Goal: Information Seeking & Learning: Check status

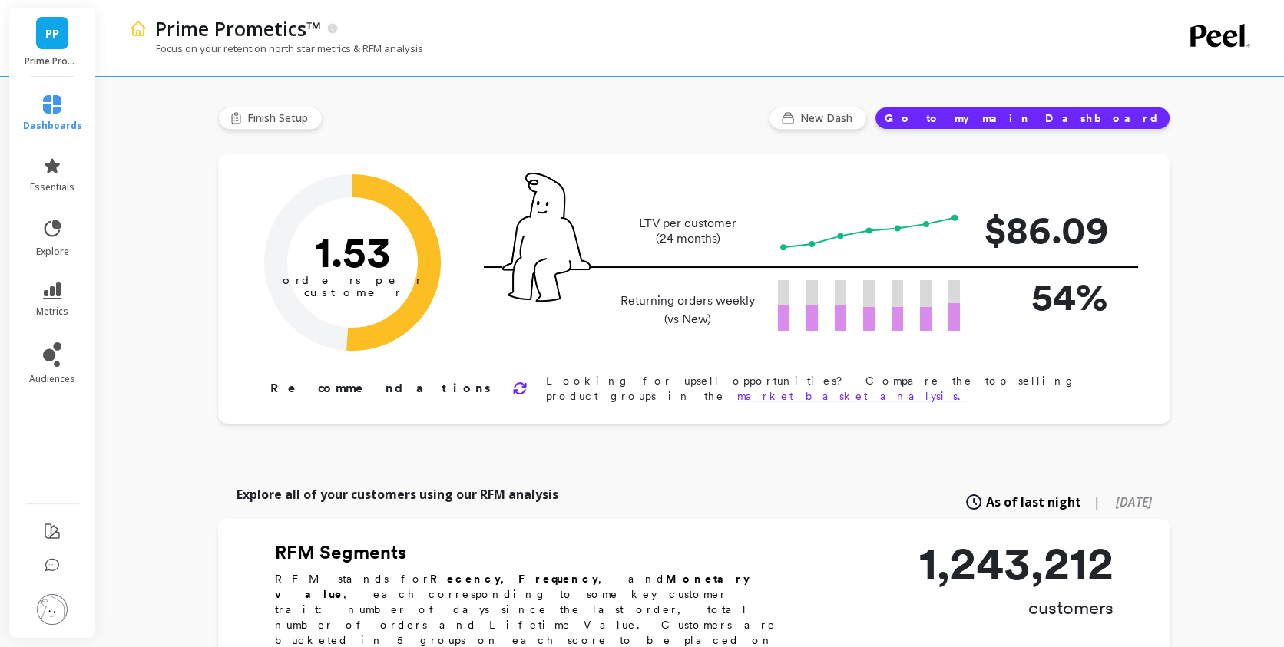
click at [51, 269] on ul "dashboards essentials explore metrics audiences" at bounding box center [53, 285] width 90 height 399
click at [54, 286] on icon at bounding box center [52, 291] width 18 height 17
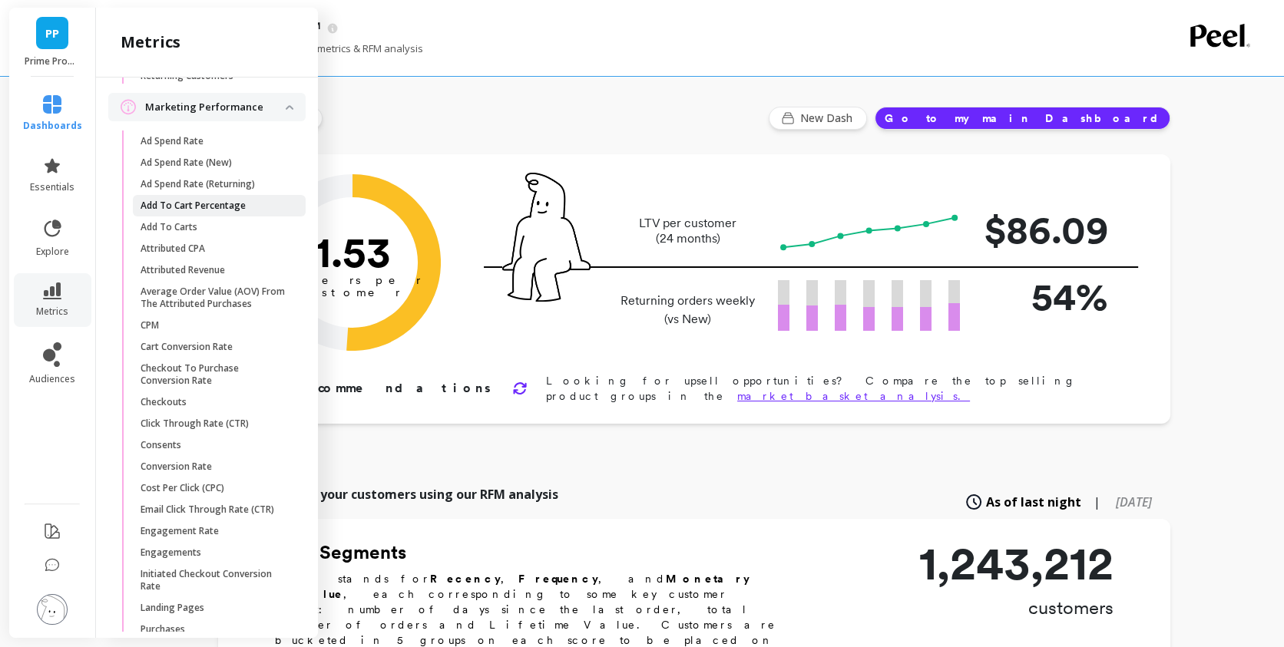
scroll to position [1483, 0]
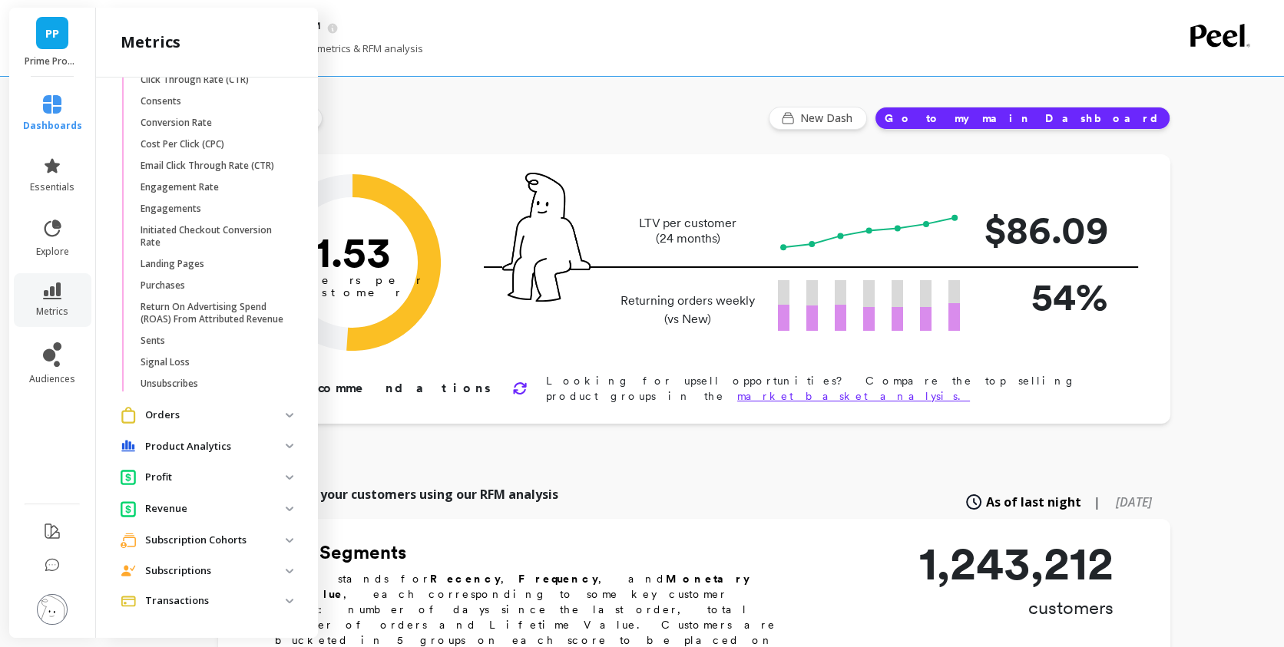
click at [219, 567] on p "Subscriptions" at bounding box center [215, 571] width 141 height 15
click at [226, 543] on p "Subscription Cohorts" at bounding box center [215, 540] width 141 height 15
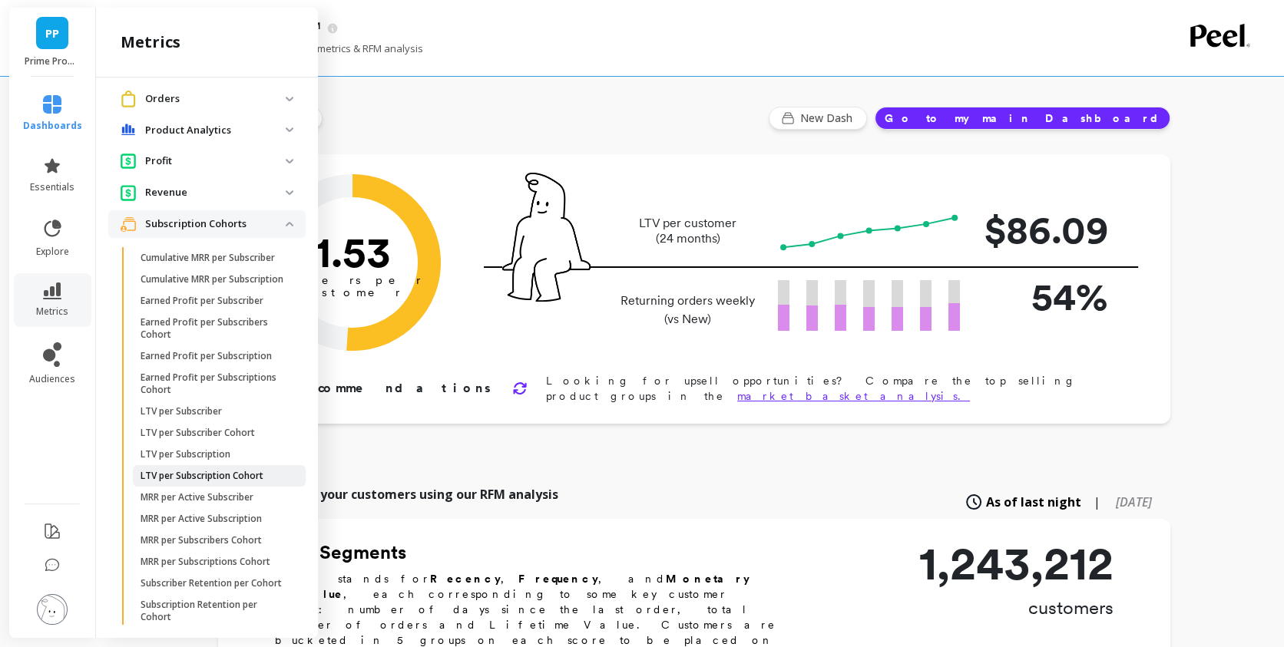
scroll to position [1819, 0]
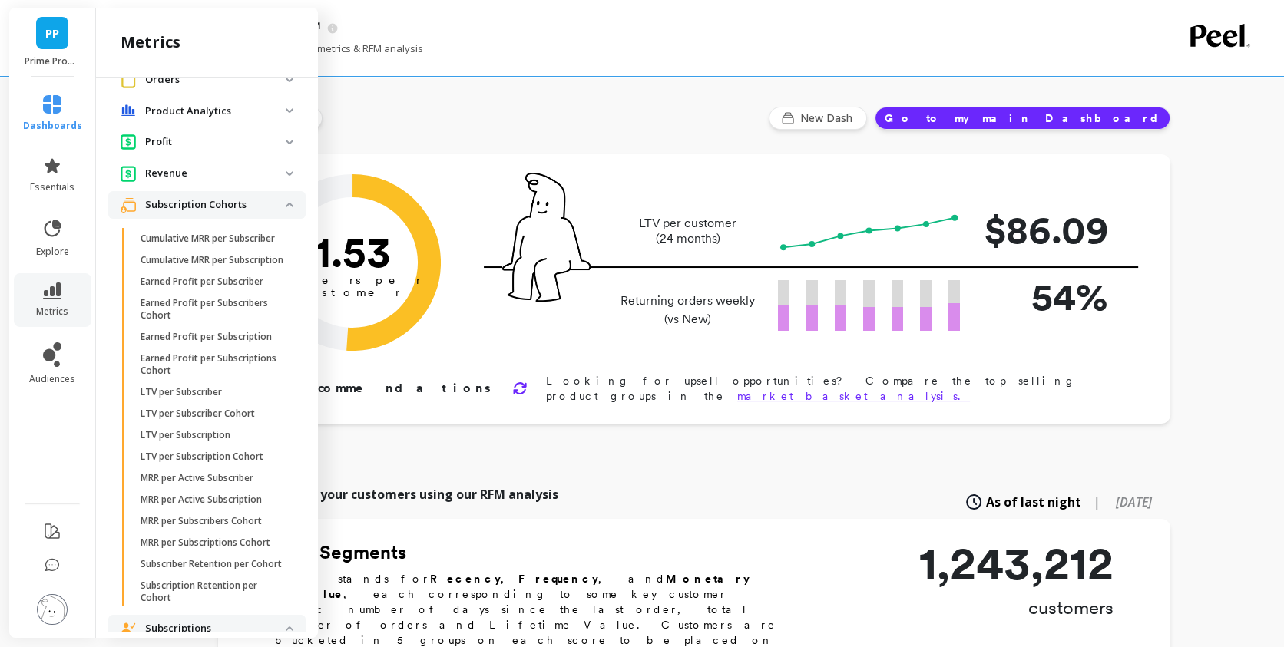
click at [229, 205] on p "Subscription Cohorts" at bounding box center [215, 204] width 141 height 15
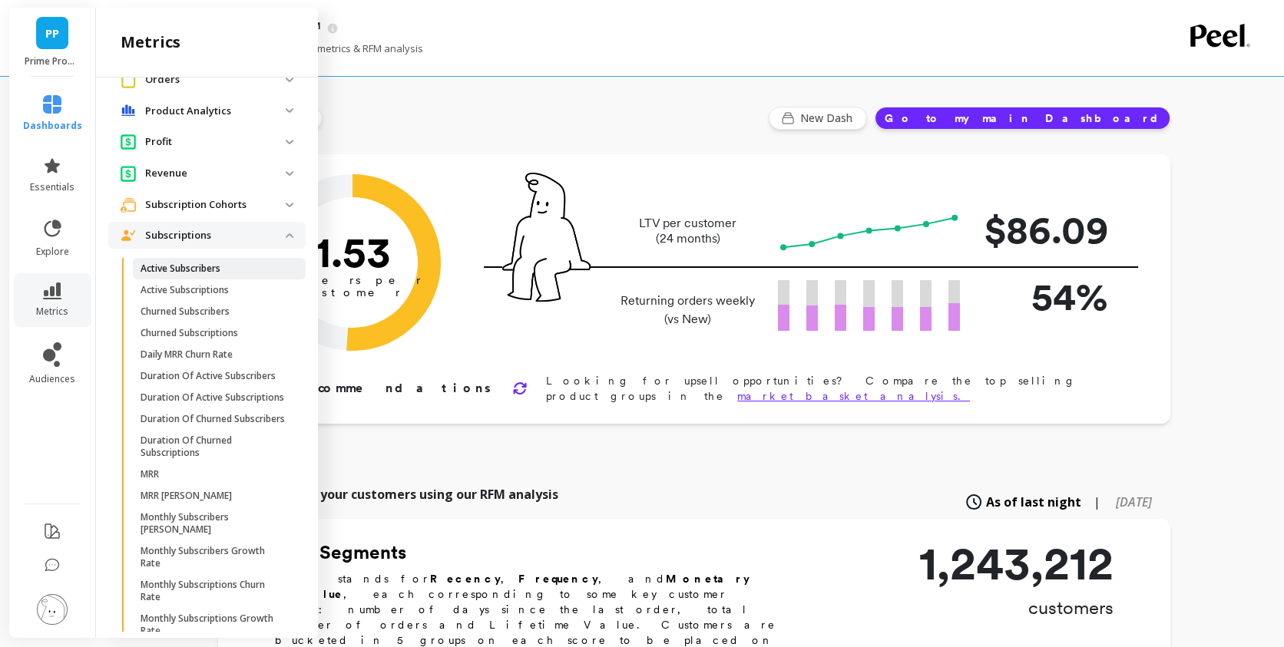
click at [202, 263] on p "Active Subscribers" at bounding box center [181, 269] width 80 height 12
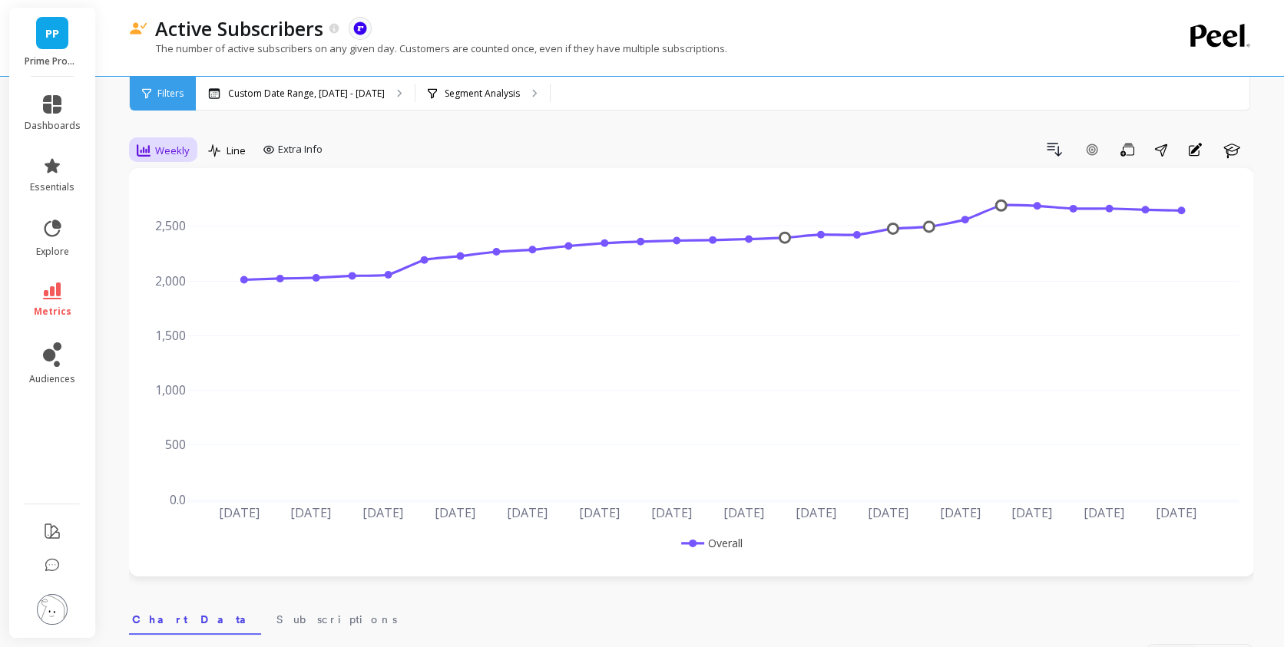
click at [161, 146] on span "Weekly" at bounding box center [172, 151] width 35 height 15
click at [174, 273] on div "Monthly" at bounding box center [186, 273] width 88 height 15
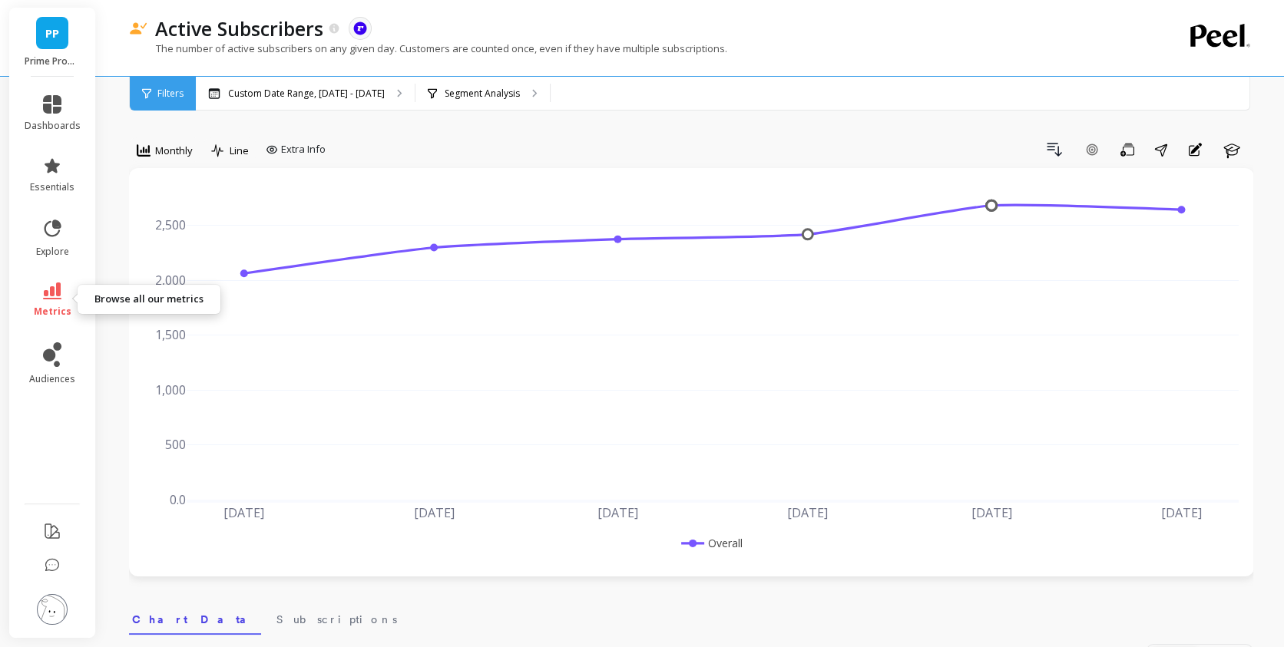
click at [69, 299] on link "metrics" at bounding box center [53, 300] width 56 height 35
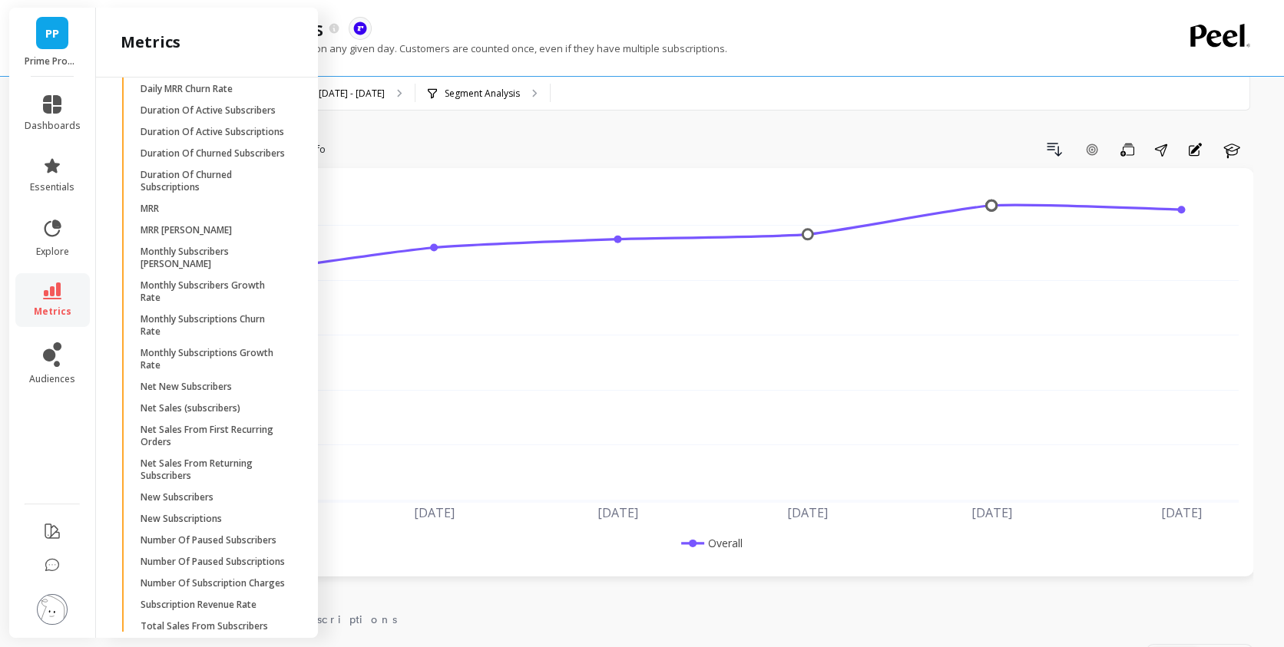
scroll to position [2110, 0]
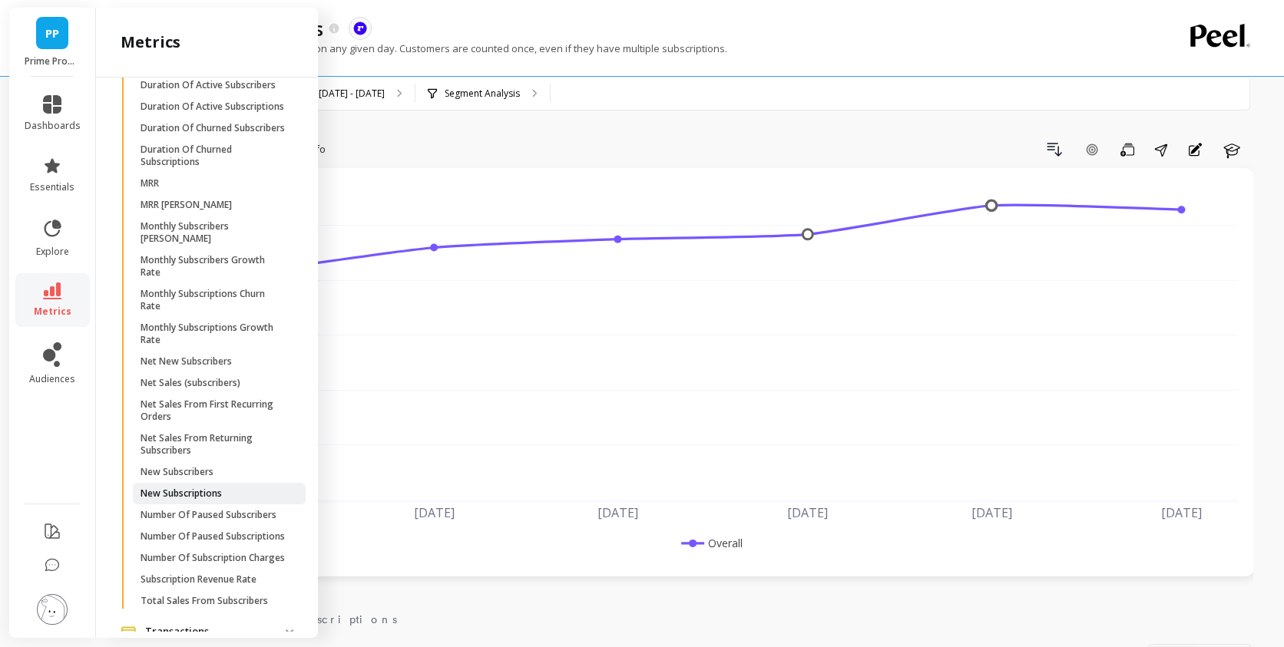
click at [234, 504] on link "New Subscriptions" at bounding box center [219, 493] width 173 height 21
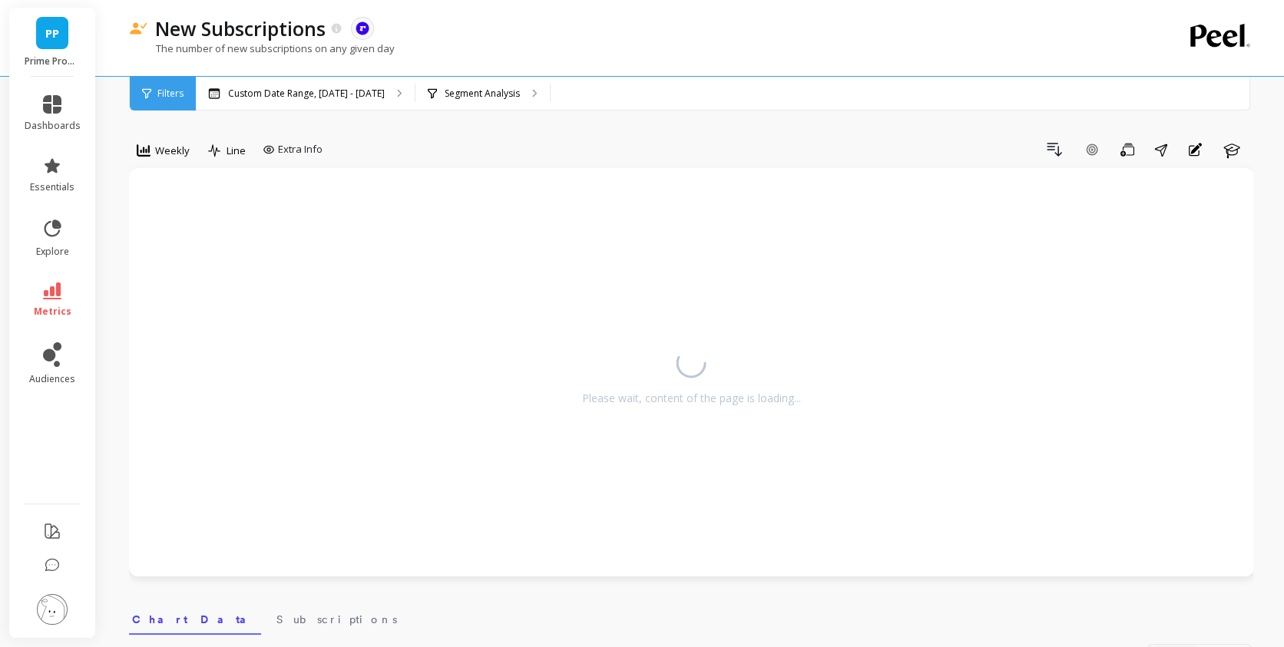
click at [171, 166] on div "option Monthly, selected. Weekly" at bounding box center [163, 152] width 68 height 31
click at [174, 156] on span "Weekly" at bounding box center [172, 151] width 35 height 15
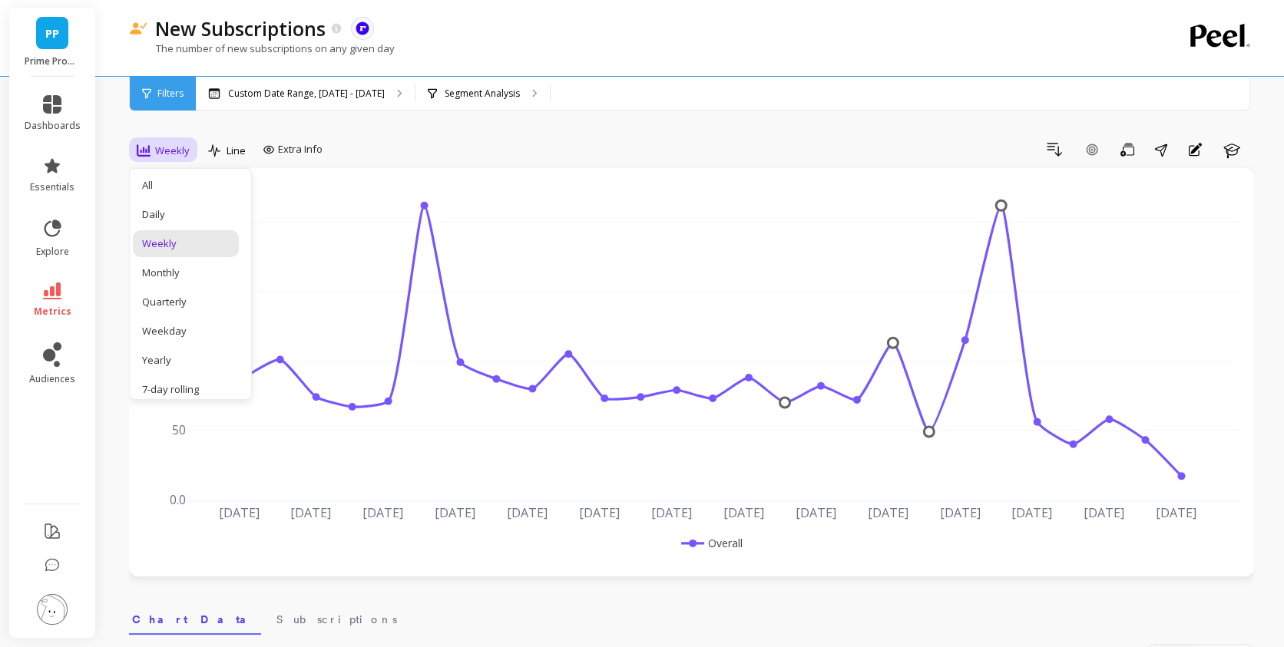
click at [188, 276] on div "Monthly" at bounding box center [186, 273] width 88 height 15
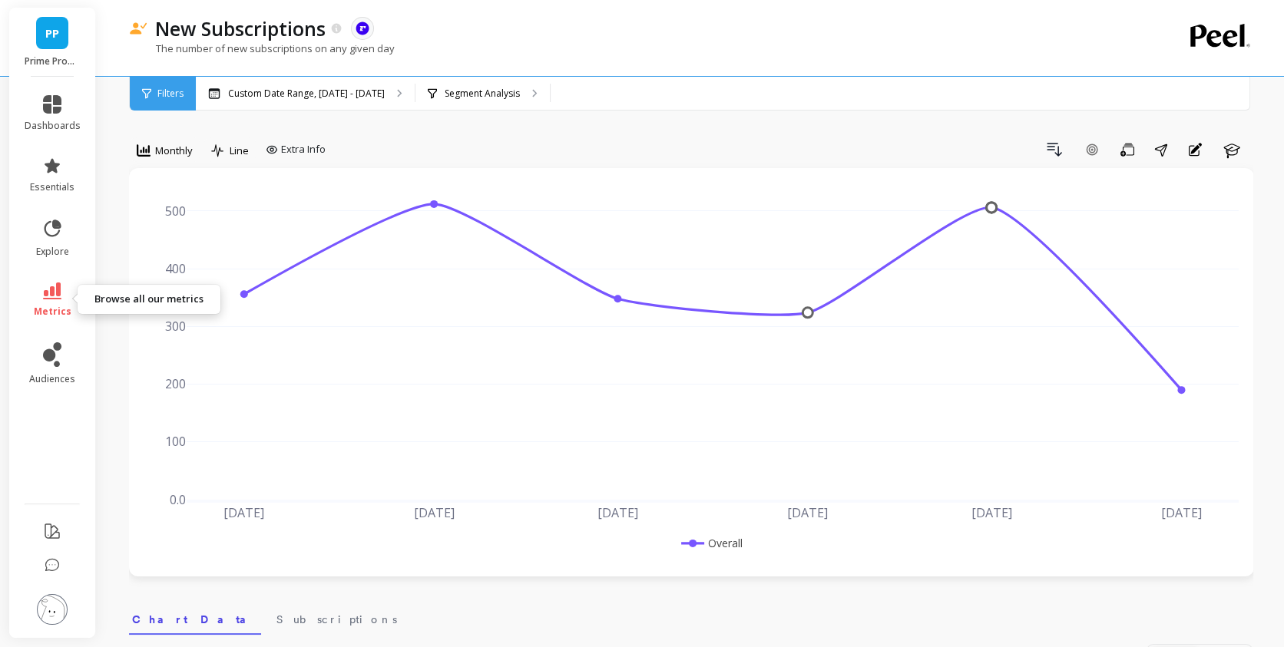
click at [61, 290] on icon at bounding box center [52, 291] width 18 height 17
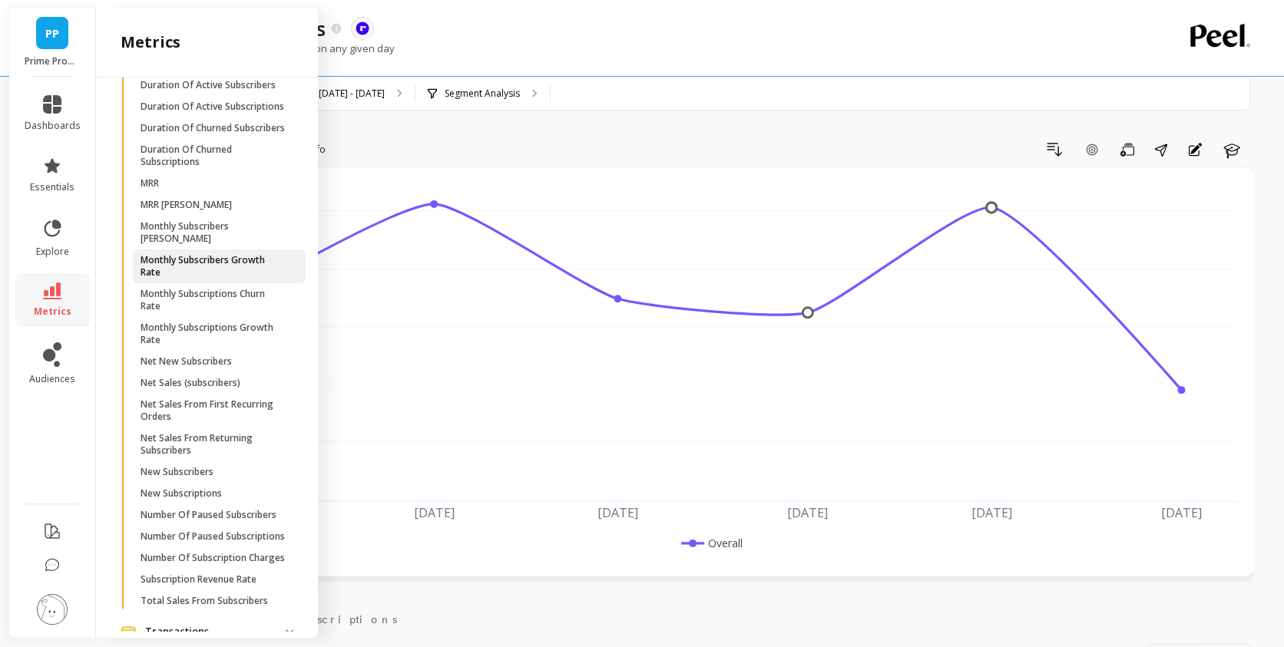
scroll to position [2202, 0]
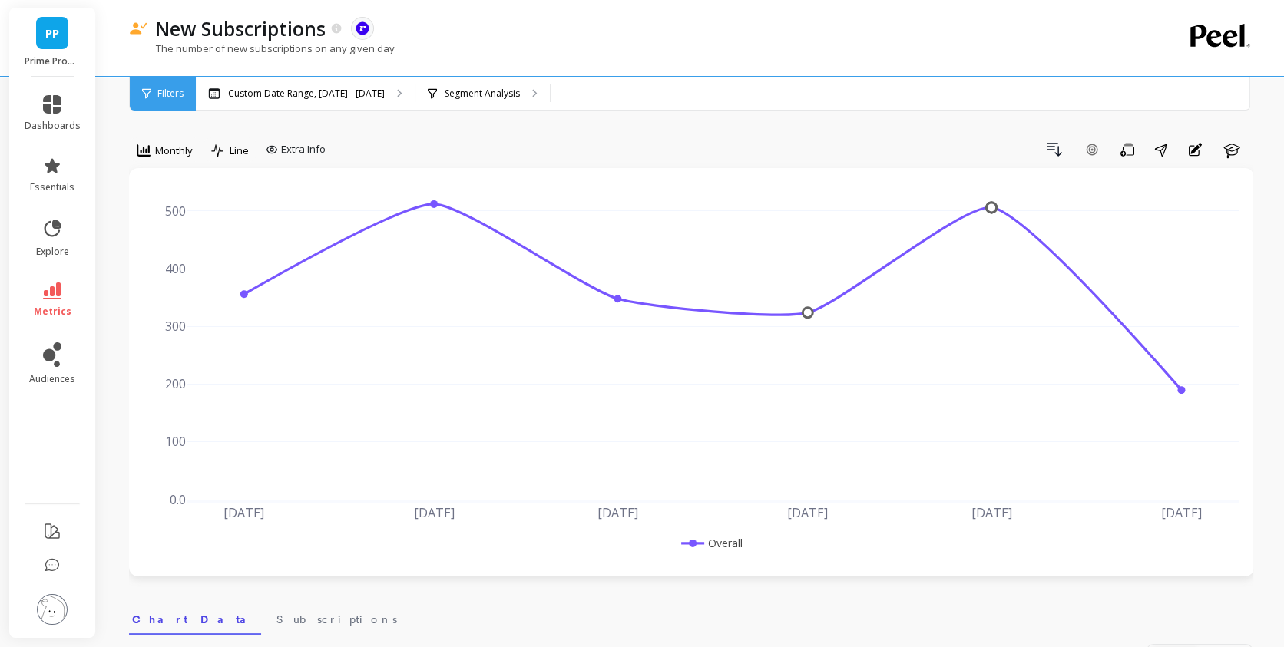
click at [908, 162] on div "option Monthly, selected. Monthly Line Extra Info Drill Down Add Goal Save Shar…" at bounding box center [691, 152] width 1124 height 31
click at [59, 303] on link "metrics" at bounding box center [53, 300] width 56 height 35
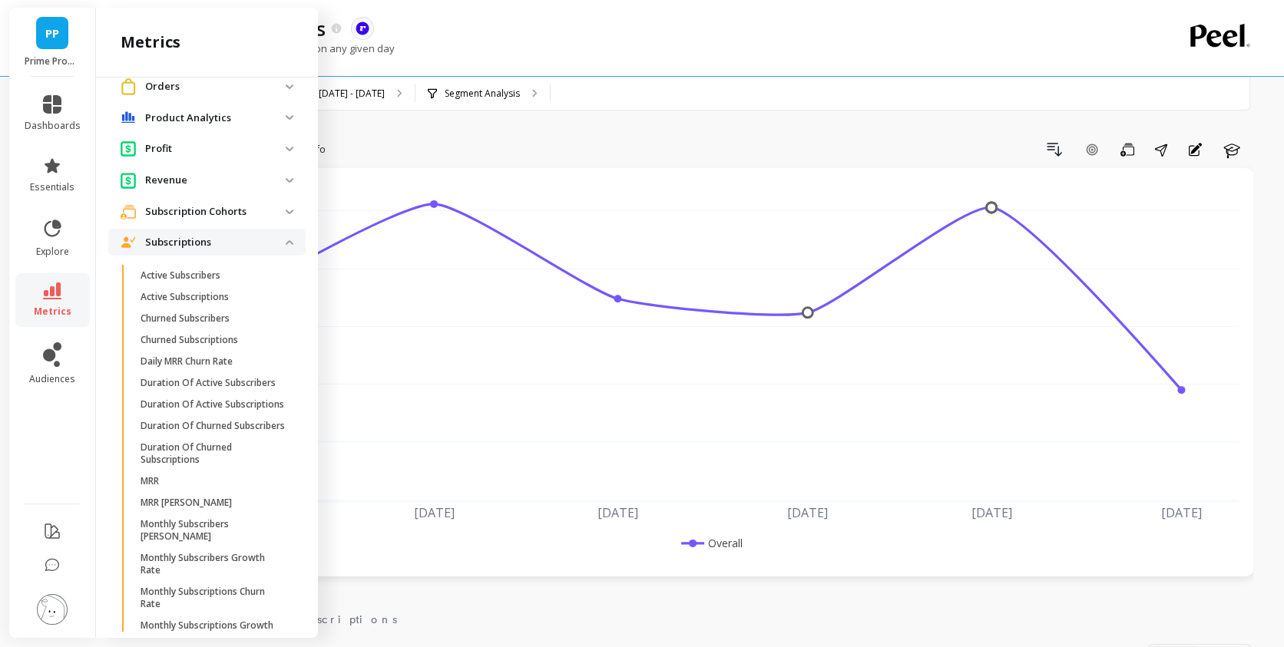
scroll to position [1771, 0]
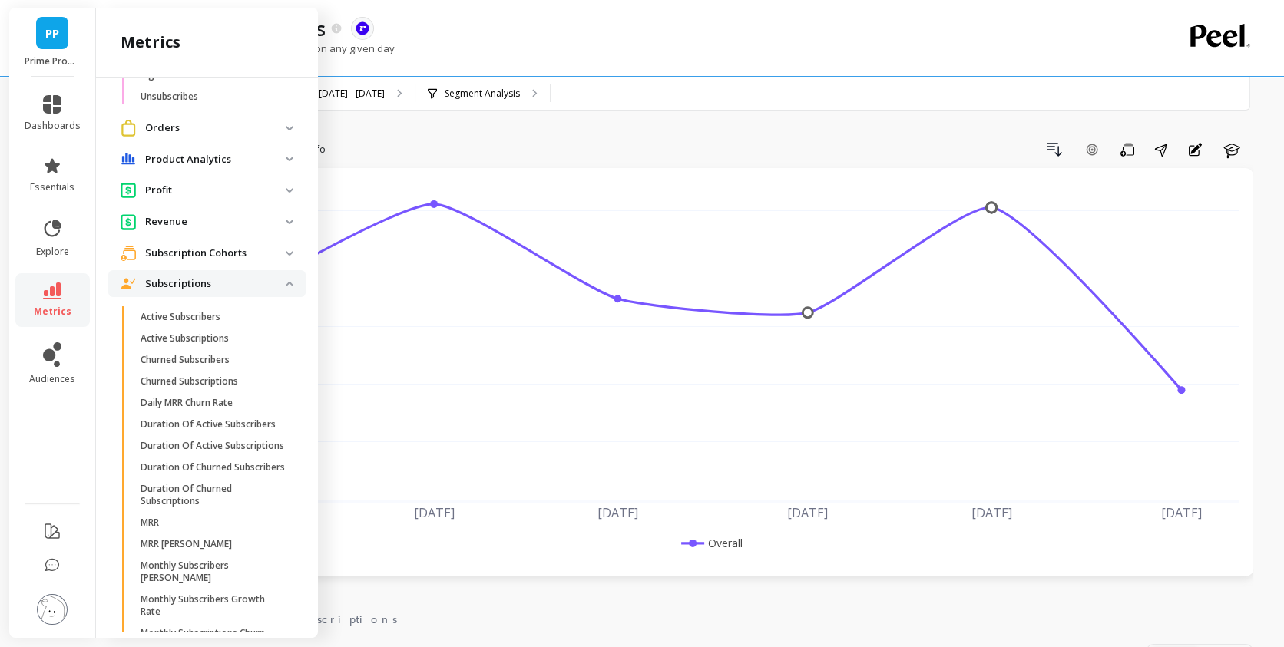
click at [239, 288] on p "Subscriptions" at bounding box center [215, 283] width 141 height 15
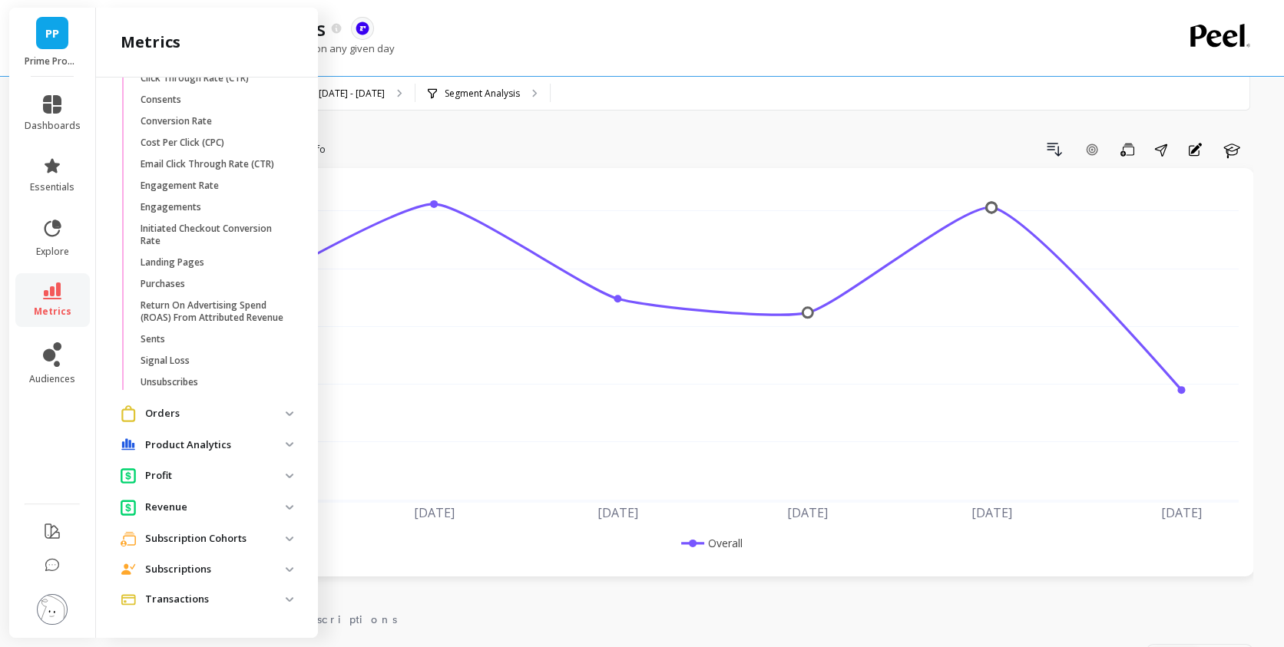
scroll to position [1483, 0]
click at [253, 567] on p "Subscriptions" at bounding box center [215, 571] width 141 height 15
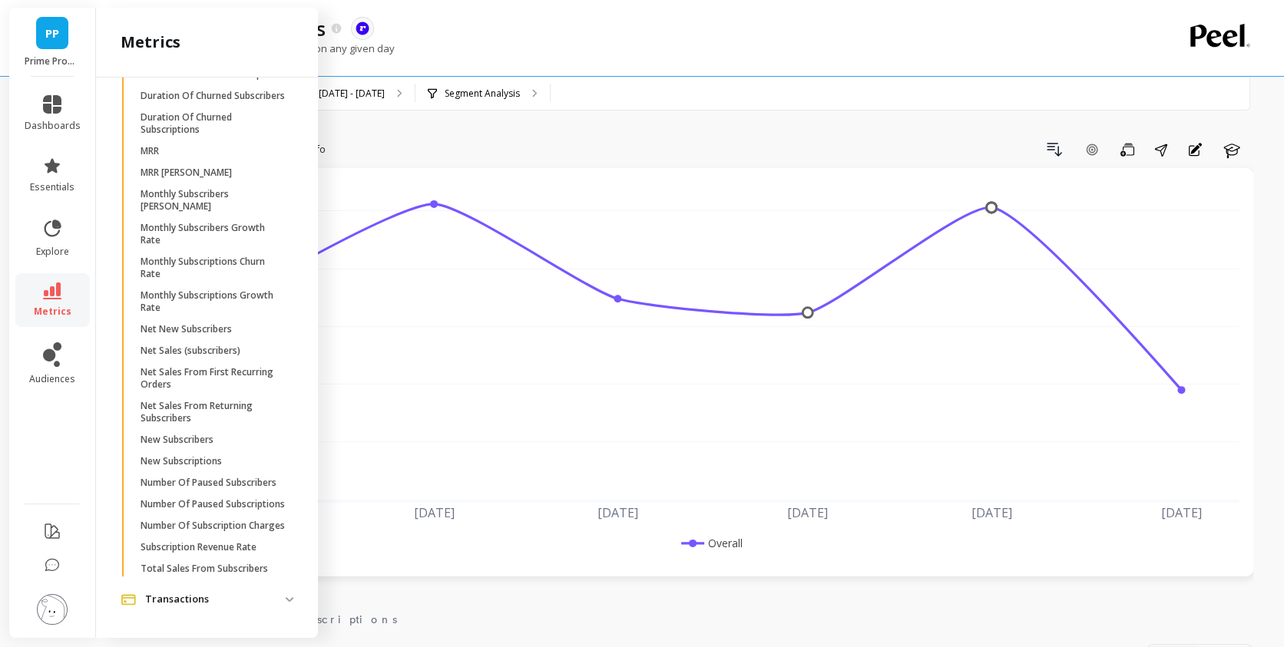
scroll to position [0, 0]
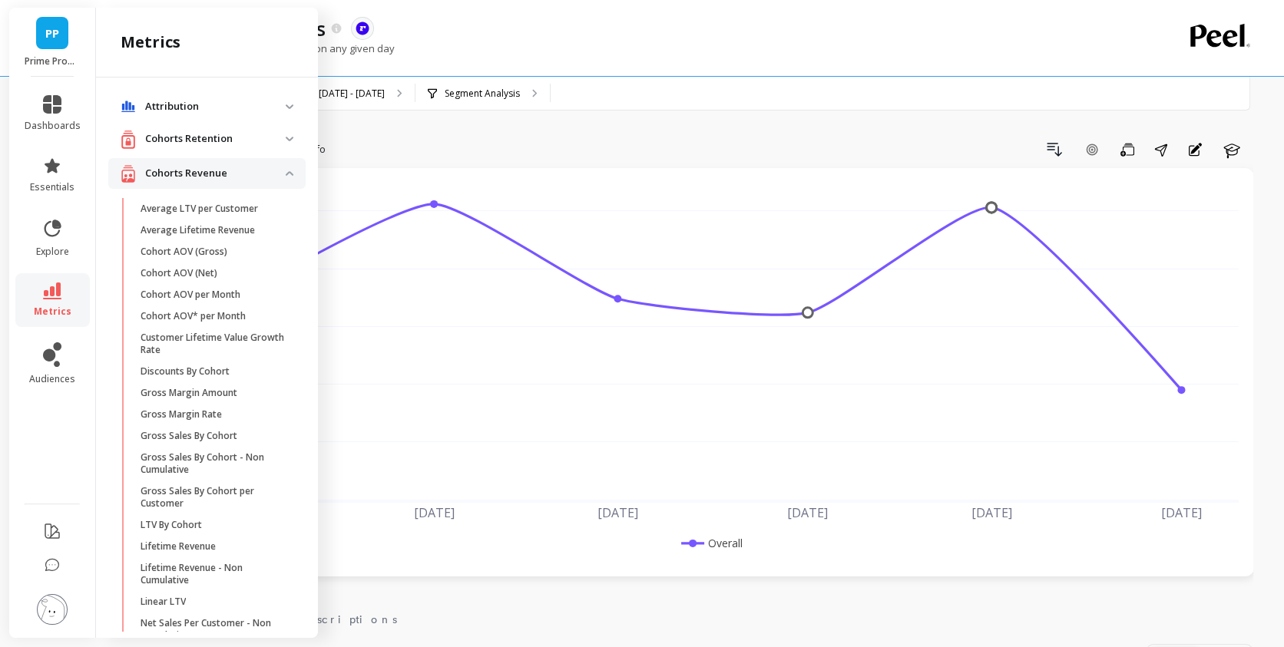
click at [681, 141] on div "Drill Down Add Goal Save Share Annotations Learn" at bounding box center [792, 149] width 921 height 25
